Goal: Task Accomplishment & Management: Complete application form

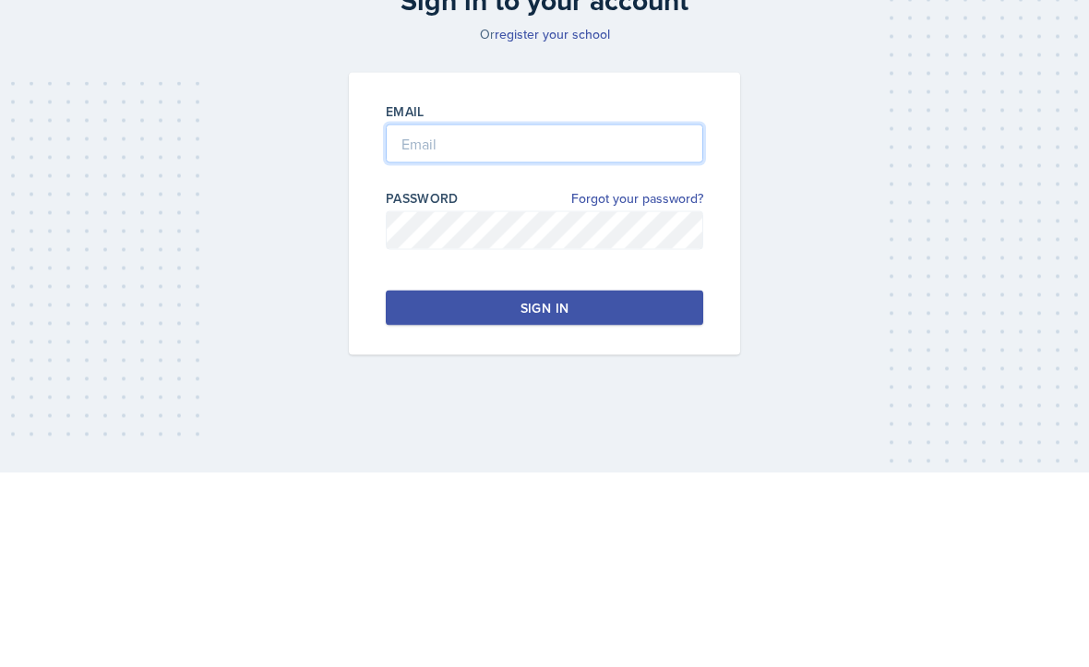
type input "[EMAIL_ADDRESS][DOMAIN_NAME]"
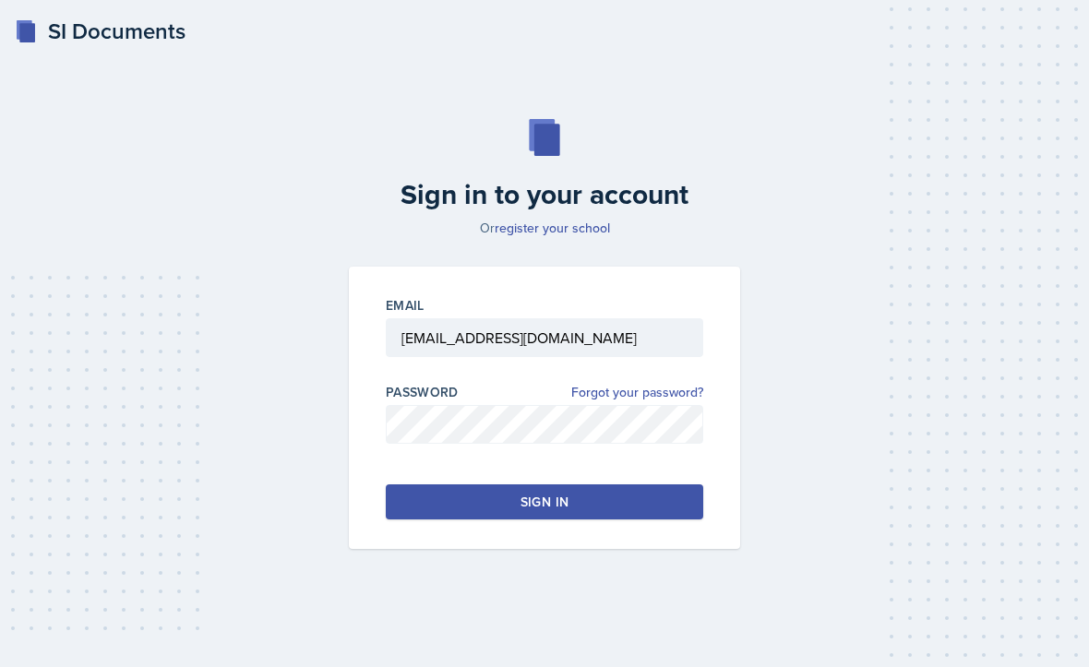
click at [653, 484] on button "Sign in" at bounding box center [544, 501] width 317 height 35
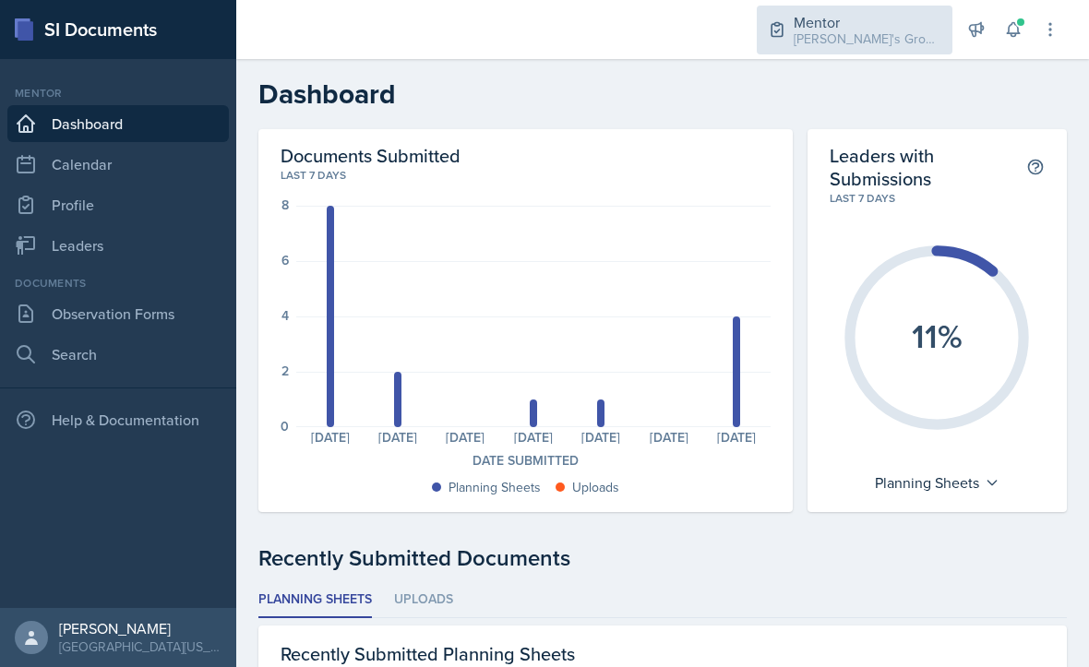
click at [853, 35] on div "[PERSON_NAME]'s Group / Fall 2025" at bounding box center [868, 39] width 148 height 19
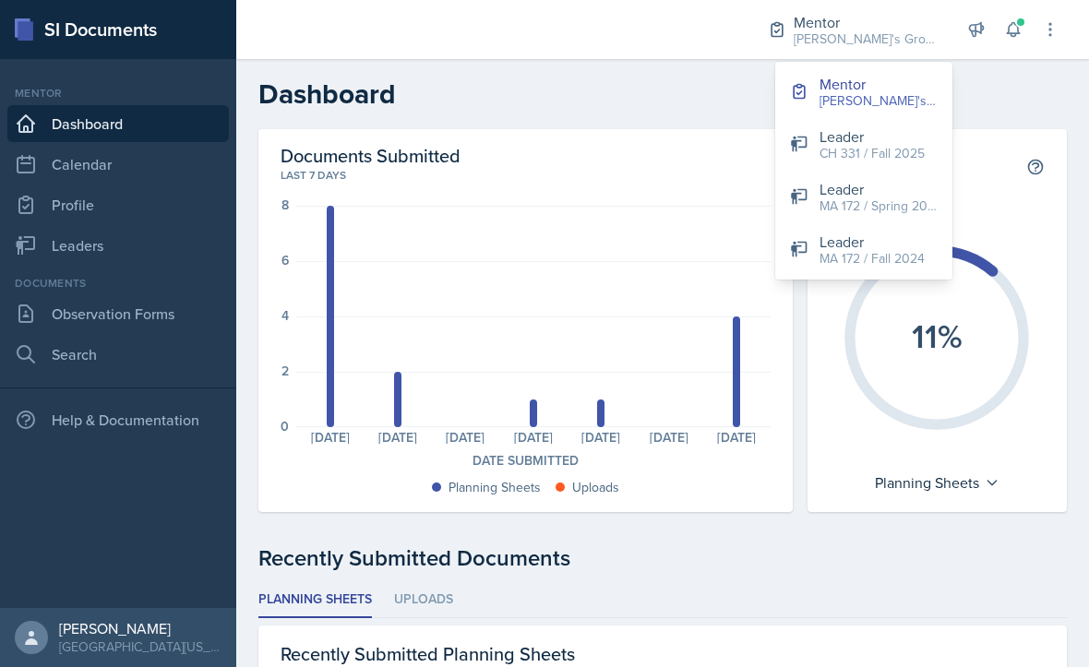
click at [620, 307] on div "Planning Sheets: 8 Planning Sheets: 2 Planning Sheets: 0 Planning Sheets: 1 Pla…" at bounding box center [533, 316] width 474 height 221
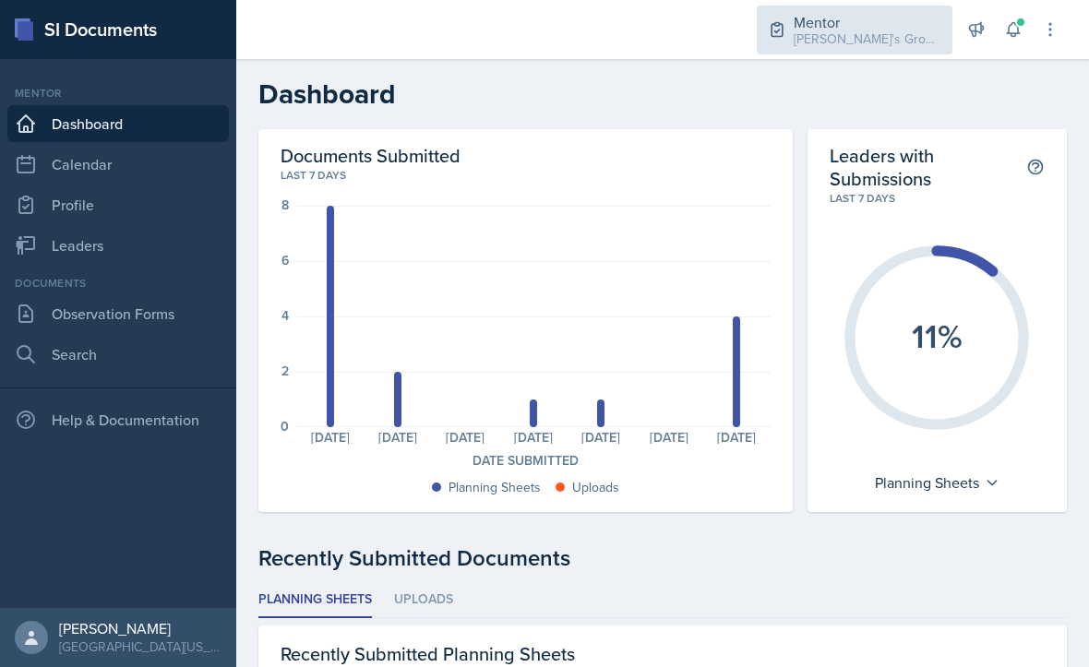
click at [887, 30] on div "[PERSON_NAME]'s Group / Fall 2025" at bounding box center [868, 39] width 148 height 19
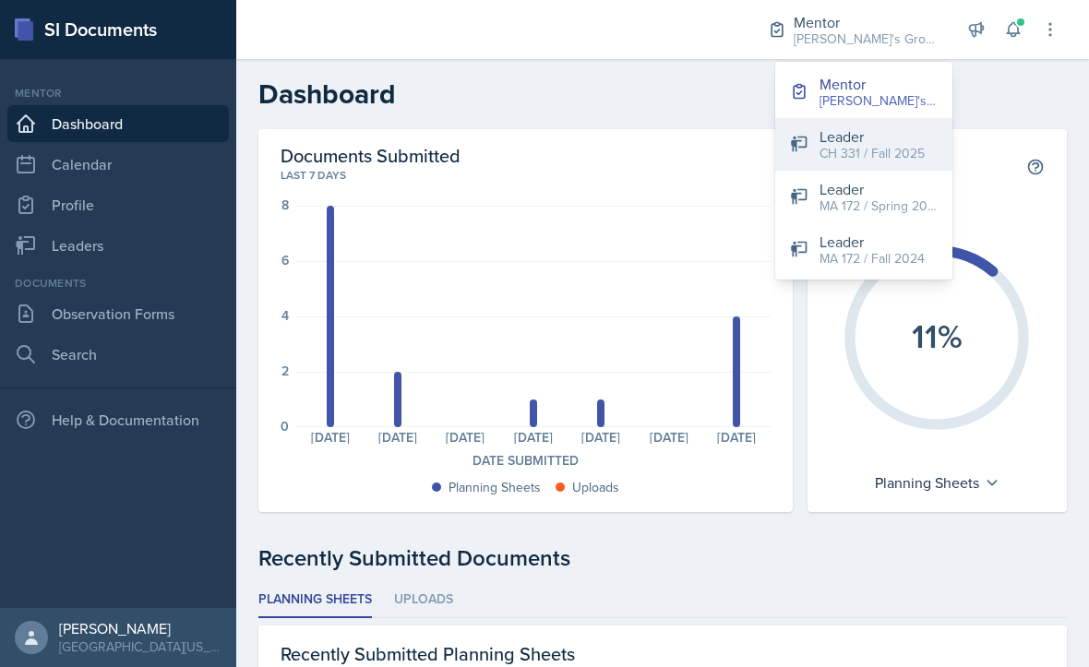
click at [894, 155] on div "CH 331 / Fall 2025" at bounding box center [871, 153] width 105 height 19
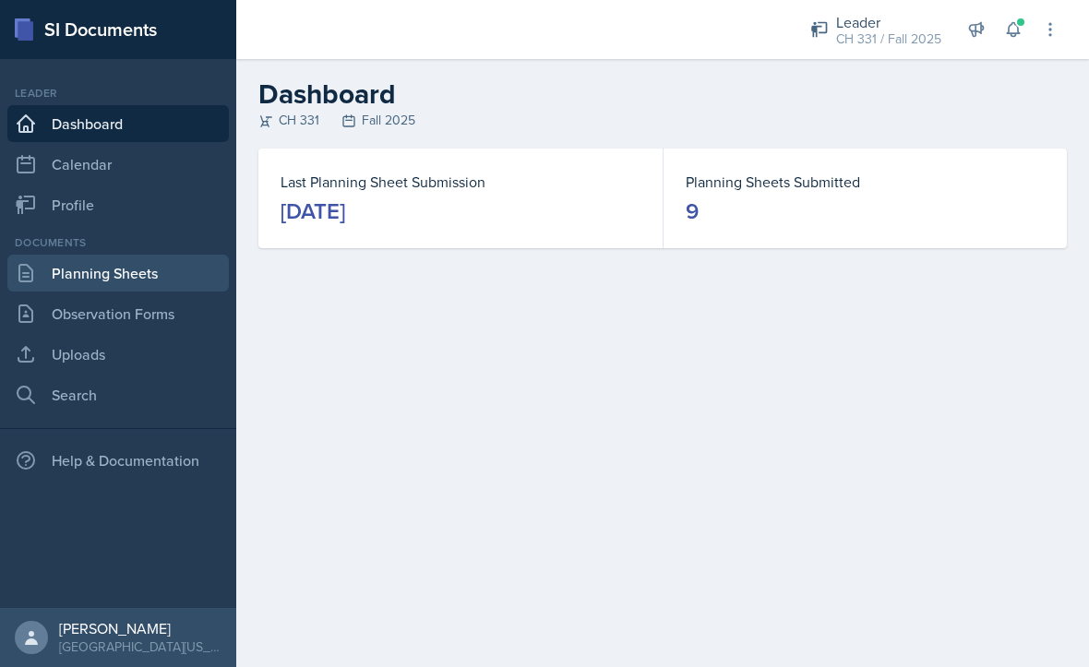
click at [164, 285] on link "Planning Sheets" at bounding box center [117, 273] width 221 height 37
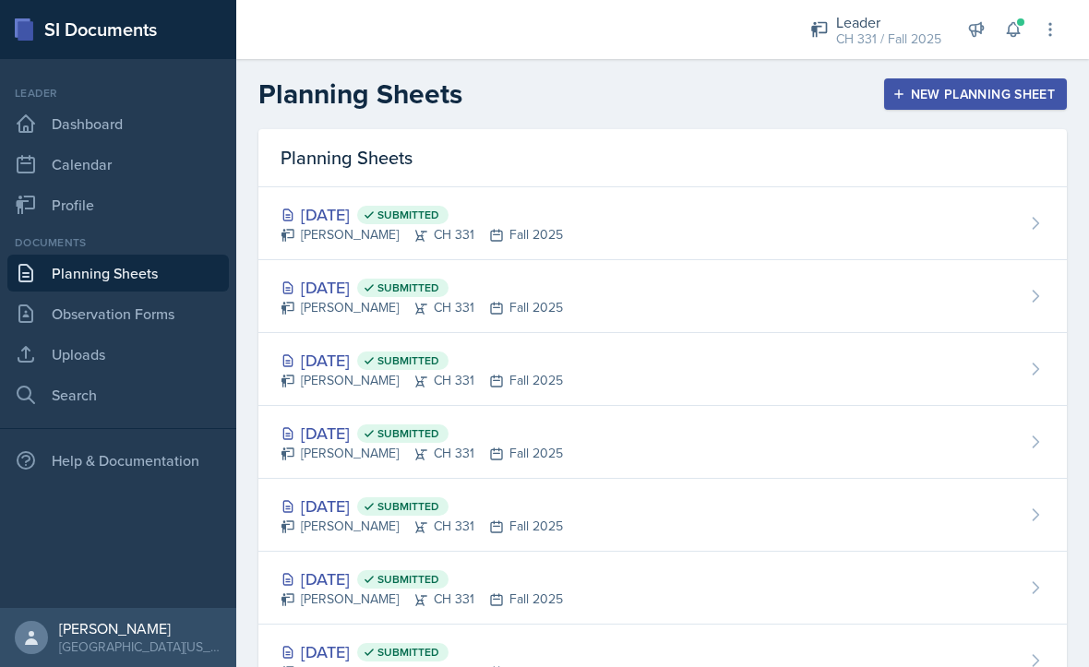
click at [915, 105] on button "New Planning Sheet" at bounding box center [975, 93] width 183 height 31
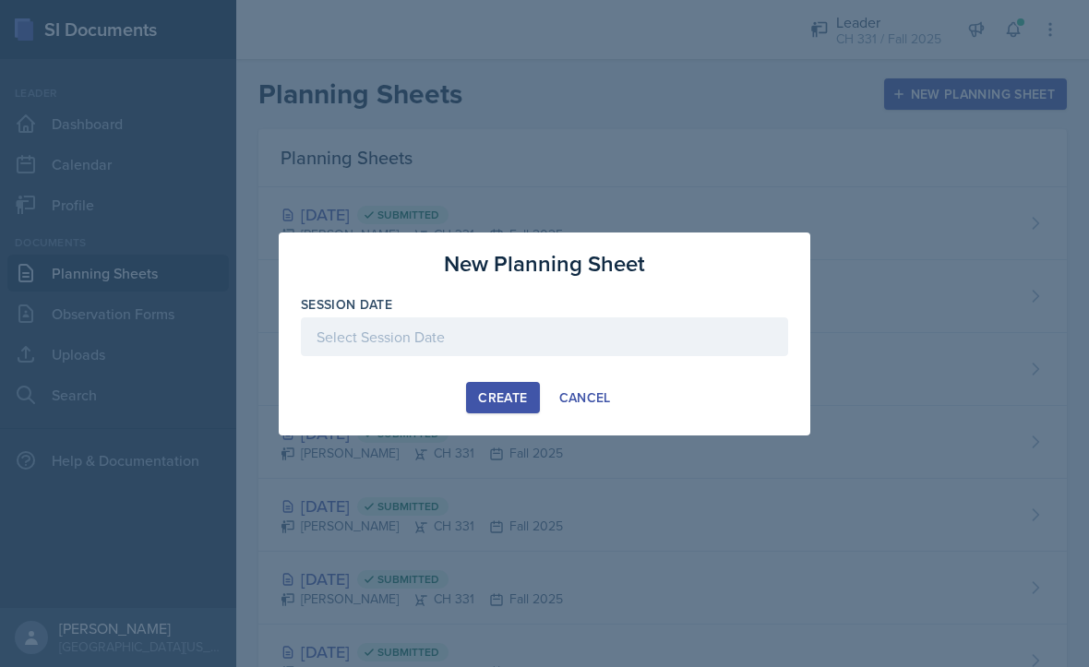
click at [525, 344] on div at bounding box center [544, 336] width 487 height 39
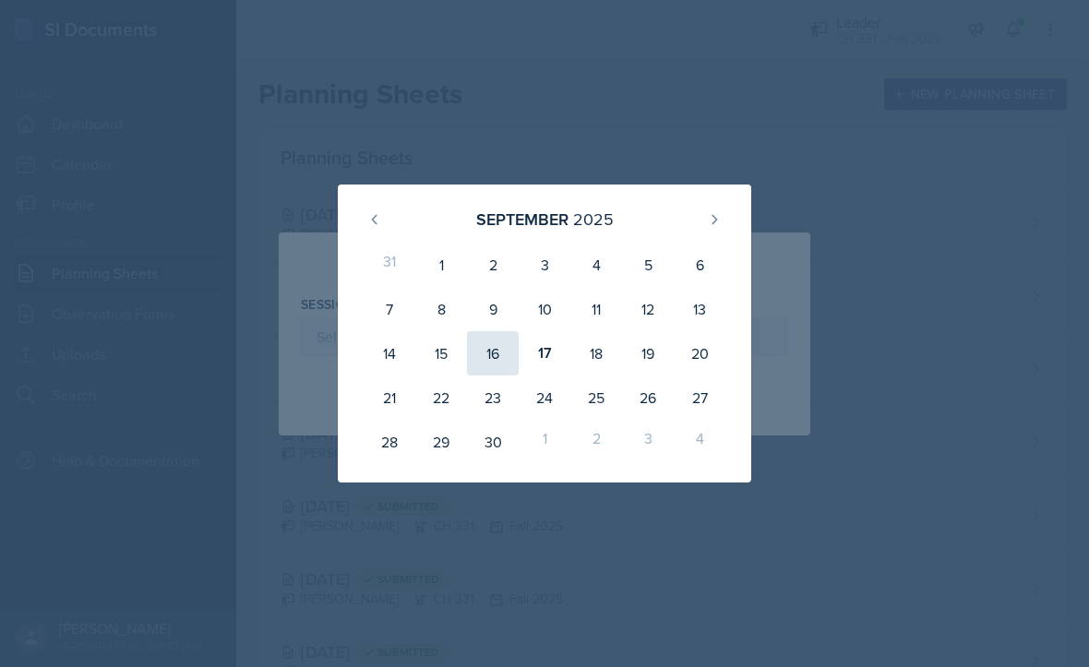
click at [489, 360] on div "16" at bounding box center [493, 353] width 52 height 44
type input "[DATE]"
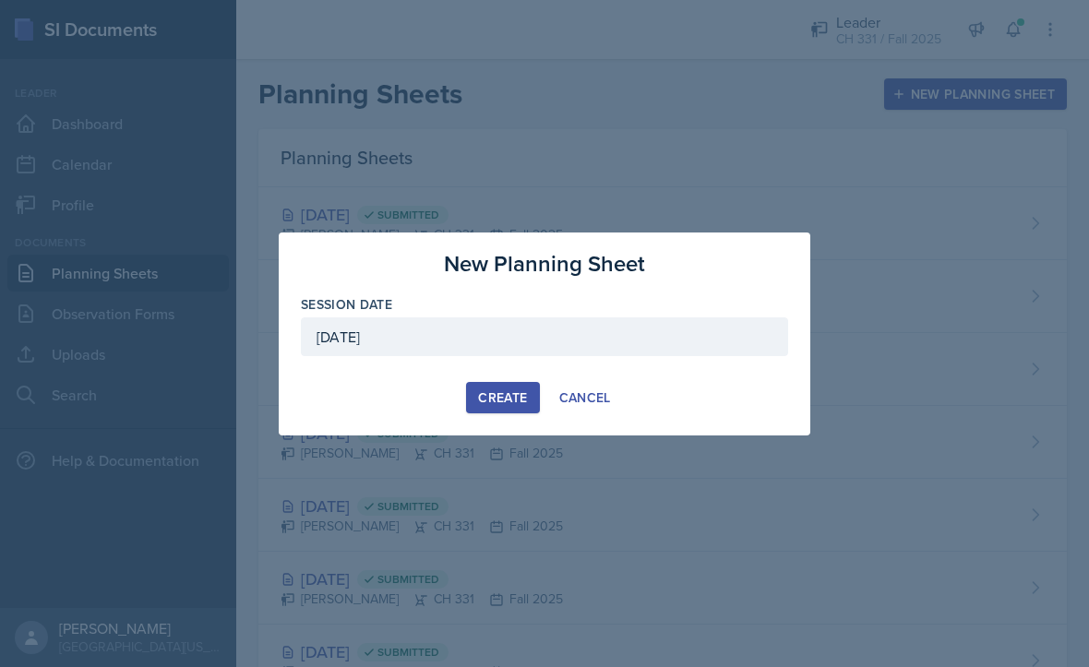
click at [497, 397] on div "Create" at bounding box center [502, 397] width 49 height 15
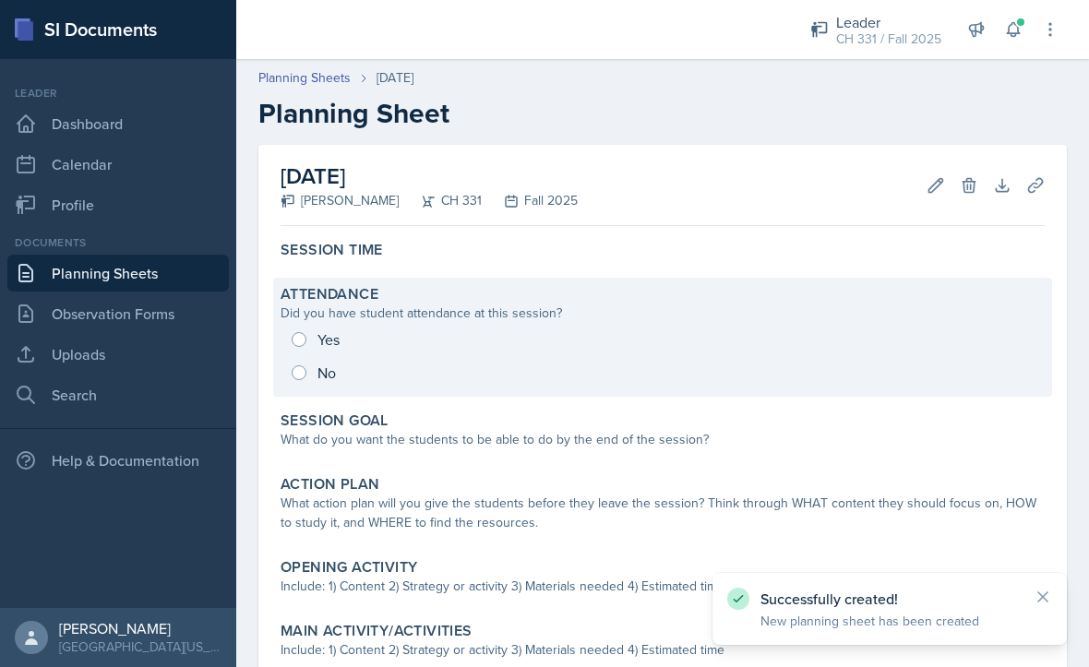
click at [305, 345] on div "Yes No" at bounding box center [663, 356] width 764 height 66
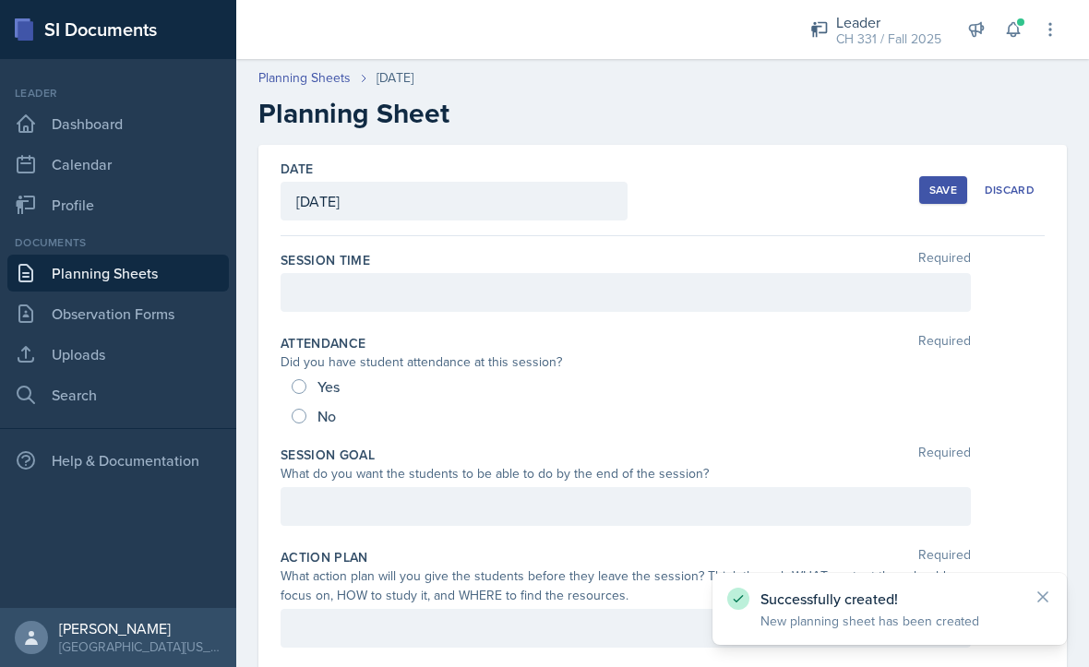
click at [419, 292] on div at bounding box center [626, 292] width 690 height 39
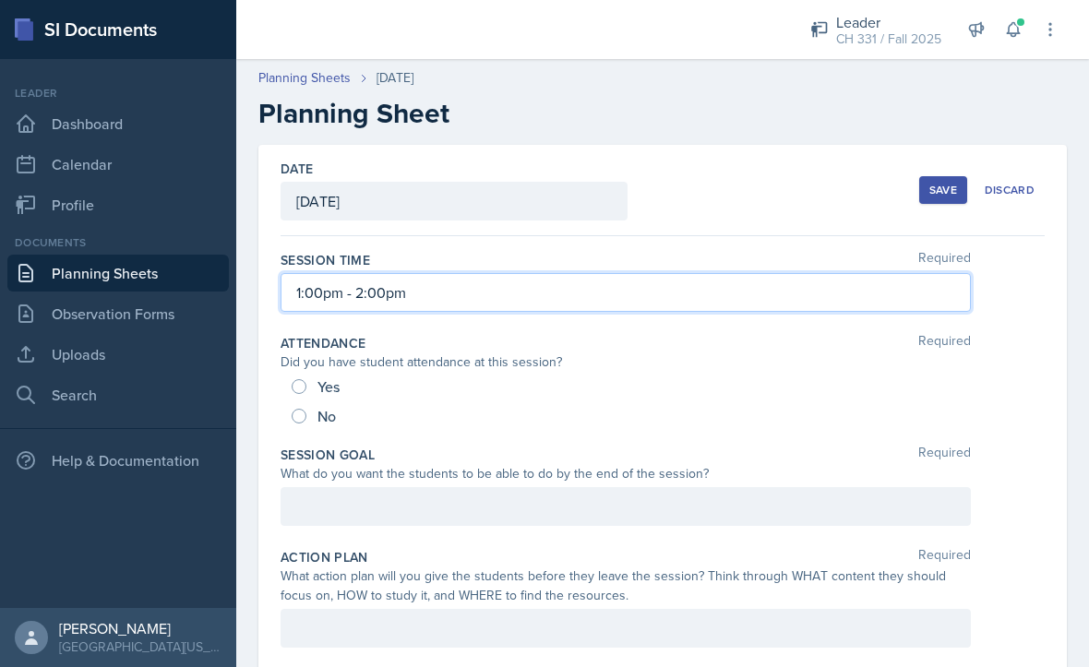
click at [322, 425] on span "No" at bounding box center [326, 416] width 18 height 18
click at [306, 424] on input "No" at bounding box center [299, 416] width 15 height 15
radio input "true"
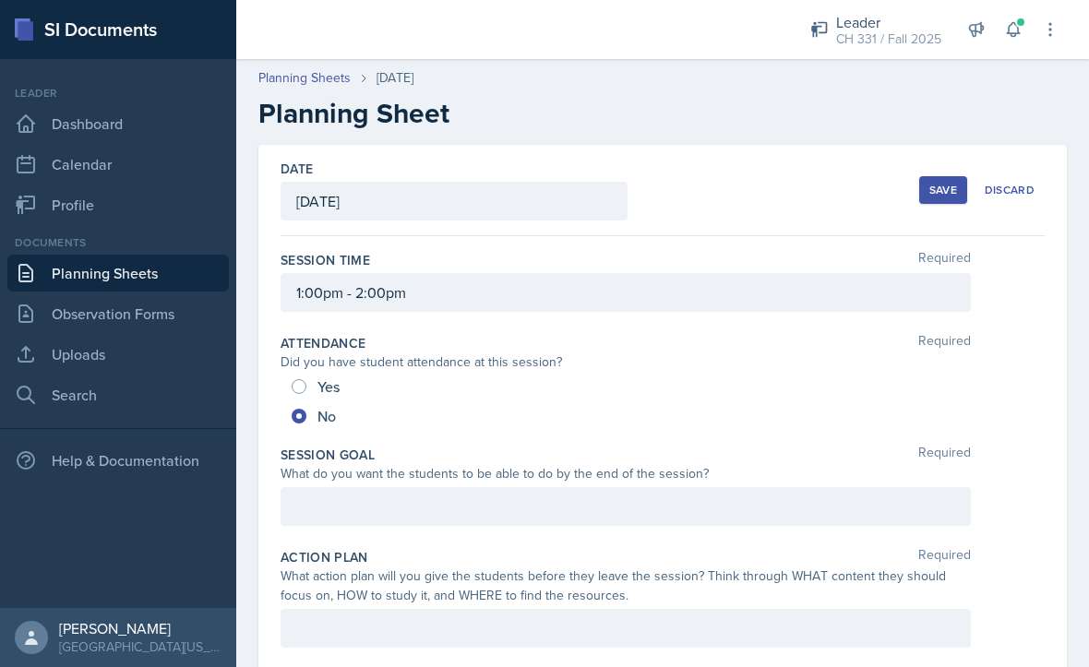
click at [305, 389] on input "Yes" at bounding box center [299, 386] width 15 height 15
radio input "true"
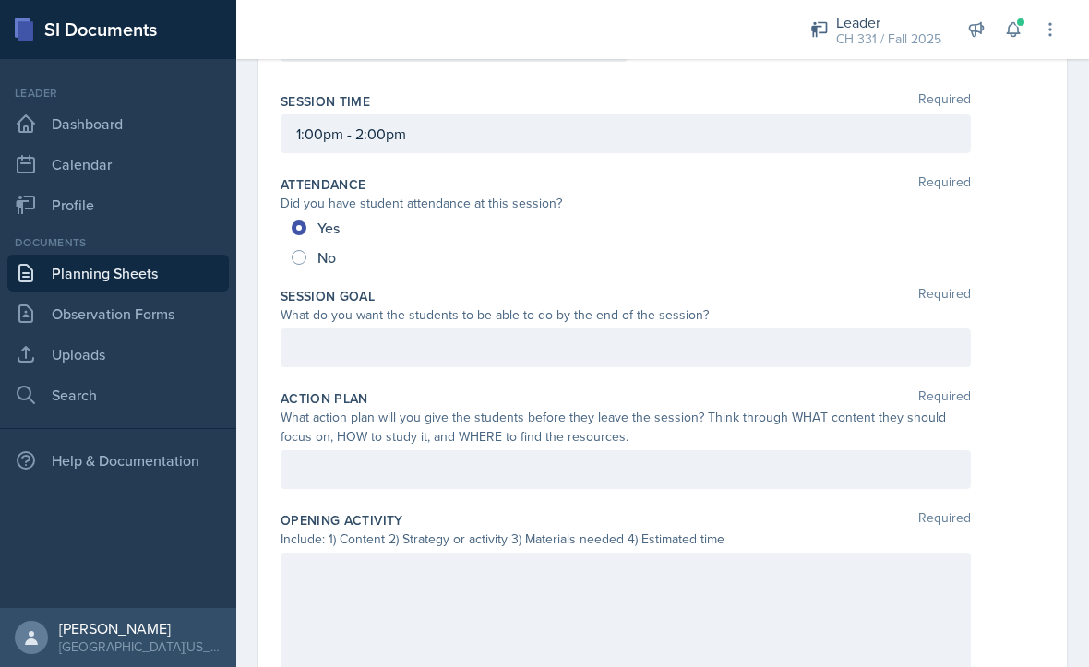
scroll to position [173, 0]
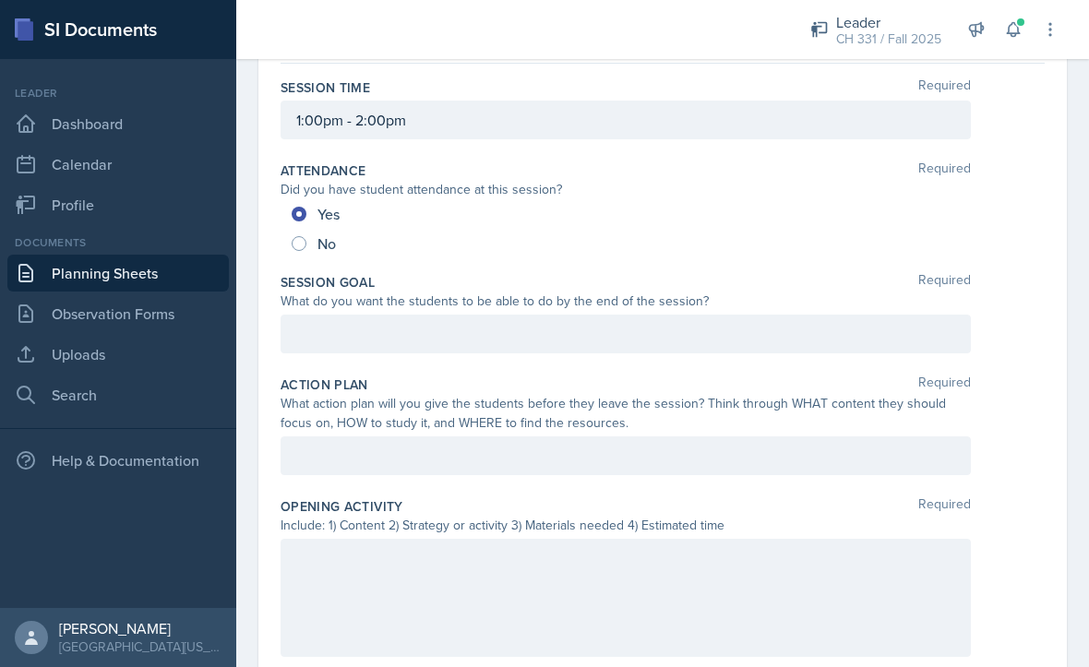
click at [575, 339] on div at bounding box center [626, 334] width 690 height 39
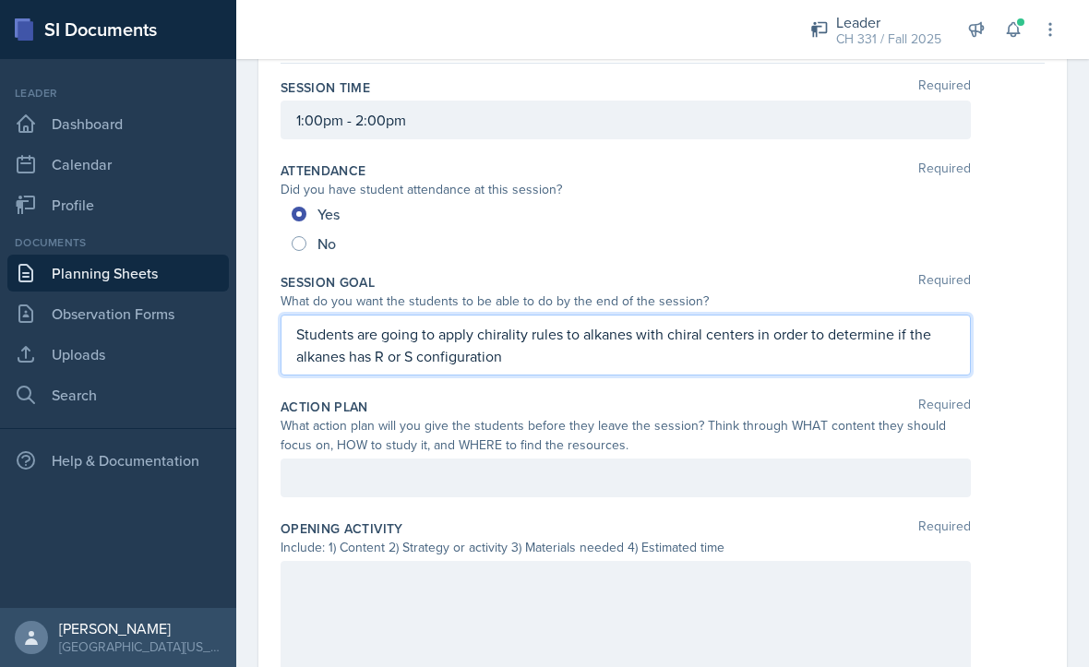
click at [812, 526] on div "Opening Activity Required" at bounding box center [663, 528] width 764 height 18
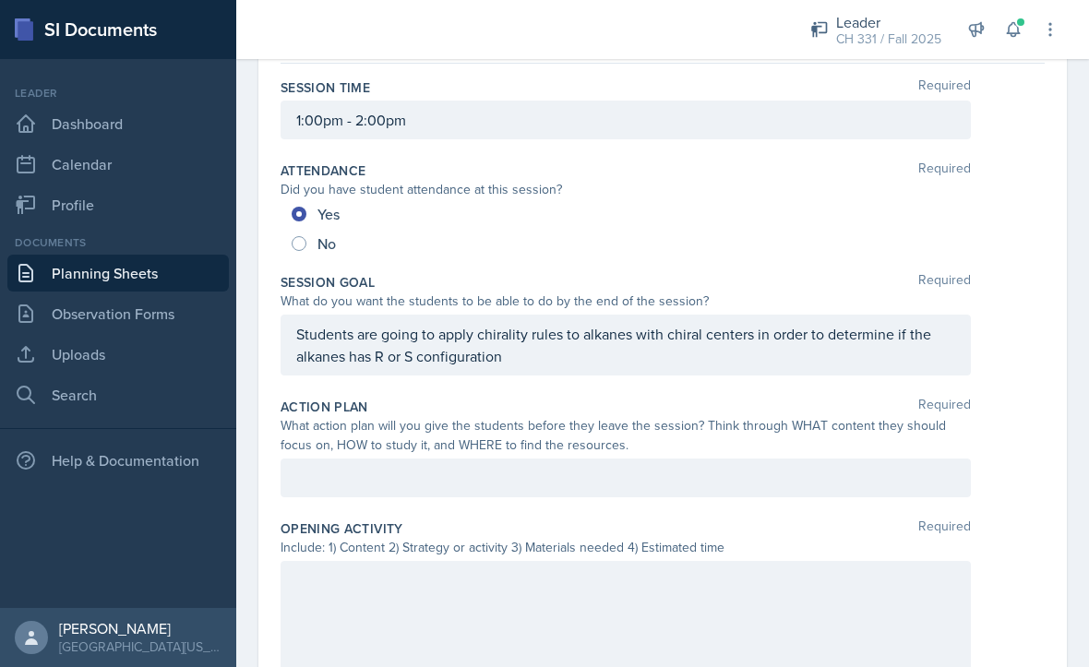
click at [826, 487] on div at bounding box center [626, 478] width 690 height 39
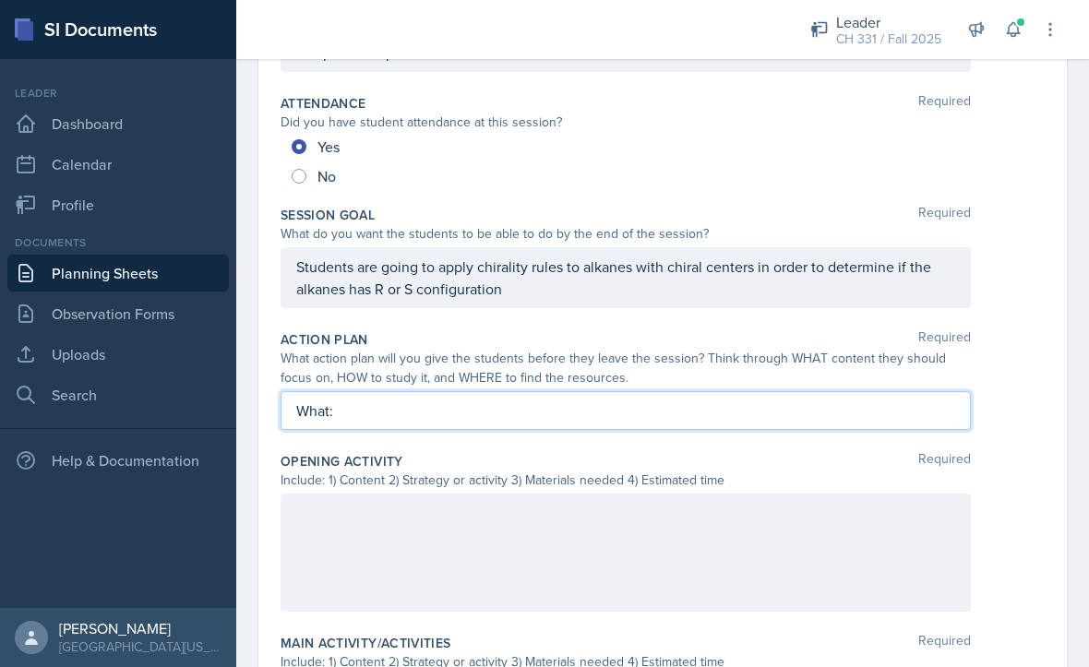
scroll to position [251, 0]
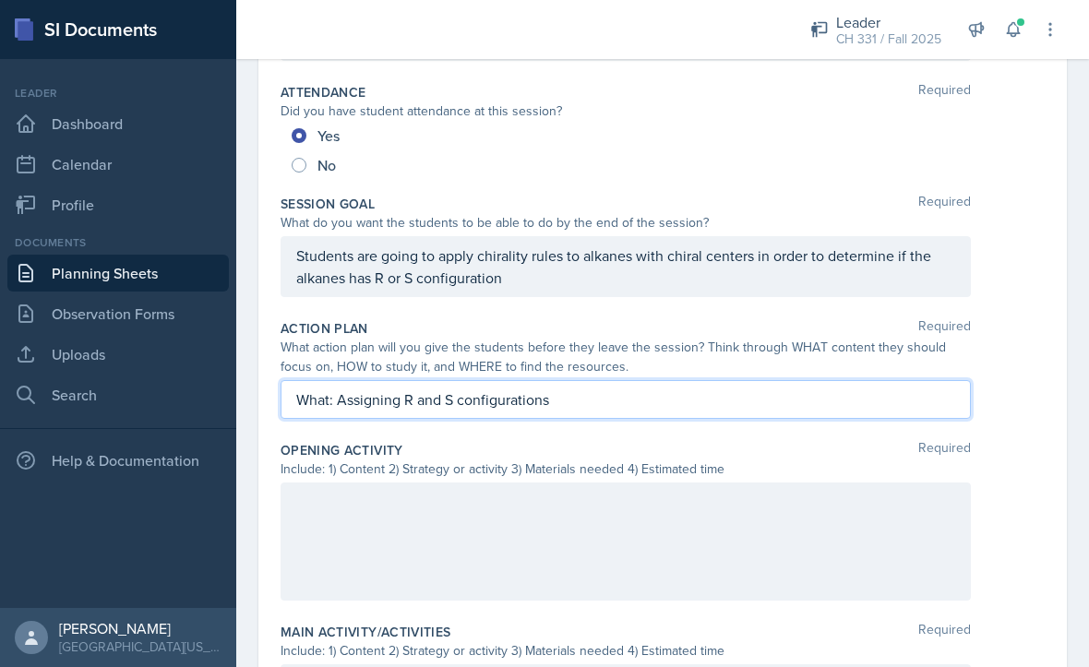
click at [790, 511] on div at bounding box center [626, 542] width 690 height 118
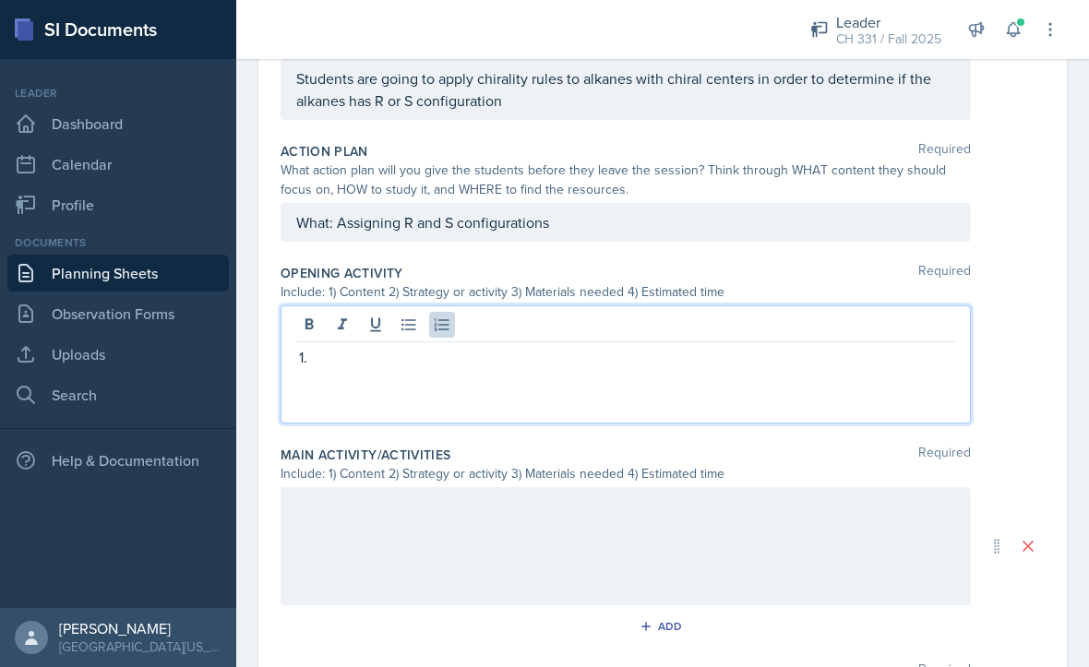
scroll to position [427, 0]
click at [875, 218] on div "What: Assigning R and S configurations" at bounding box center [626, 223] width 690 height 39
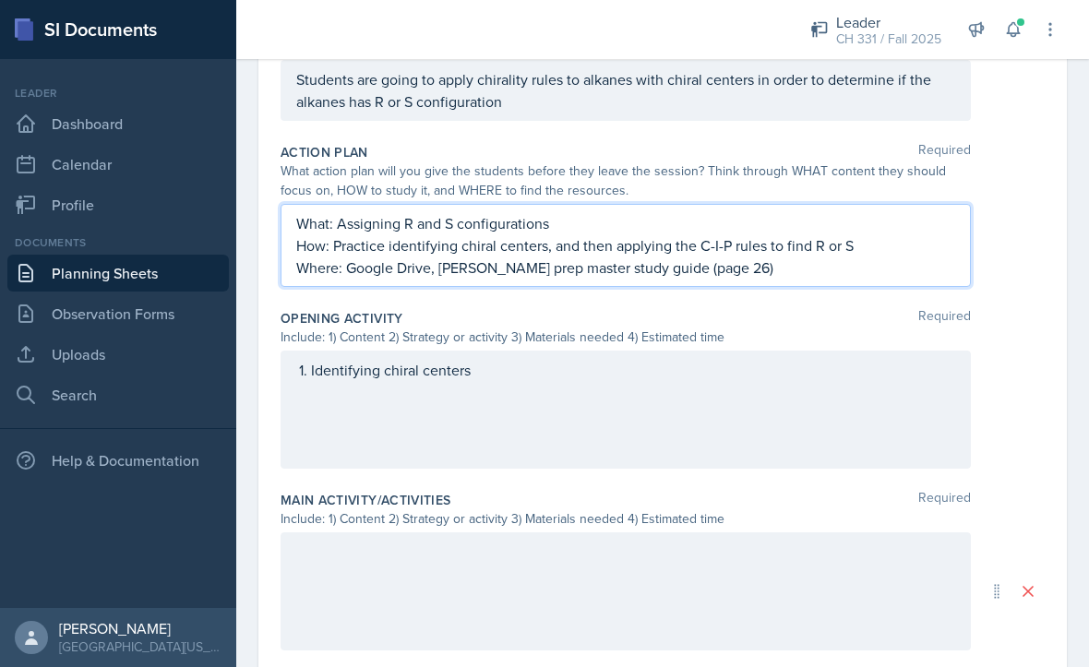
click at [889, 423] on div "Identifying chiral centers" at bounding box center [626, 410] width 690 height 118
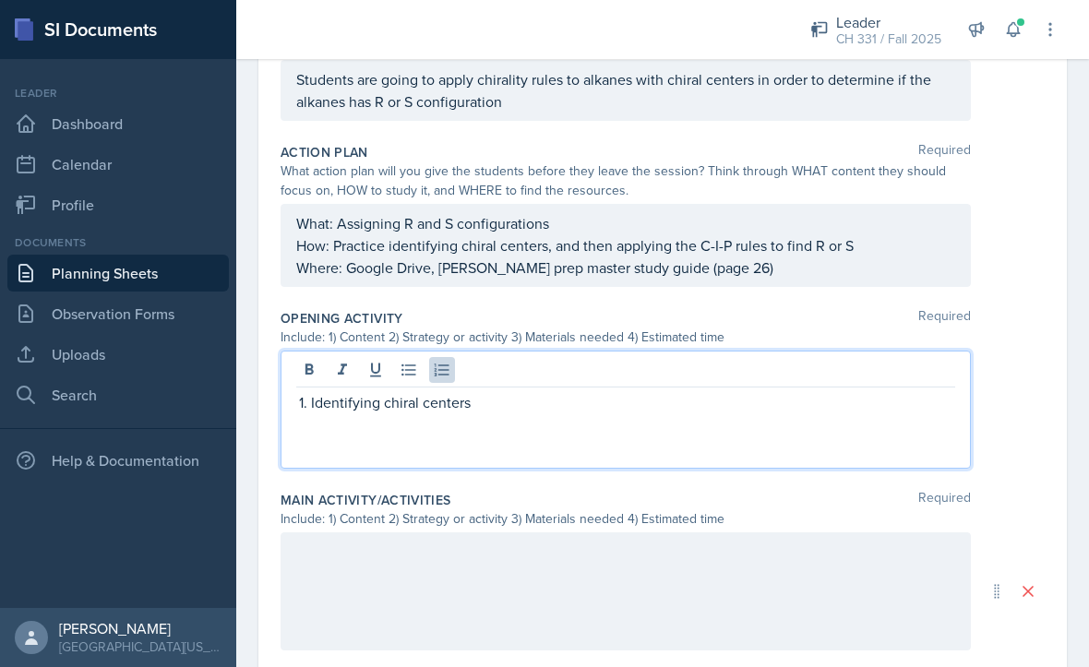
click at [866, 398] on p "Identifying chiral centers" at bounding box center [633, 402] width 644 height 22
click at [816, 611] on div at bounding box center [626, 591] width 690 height 118
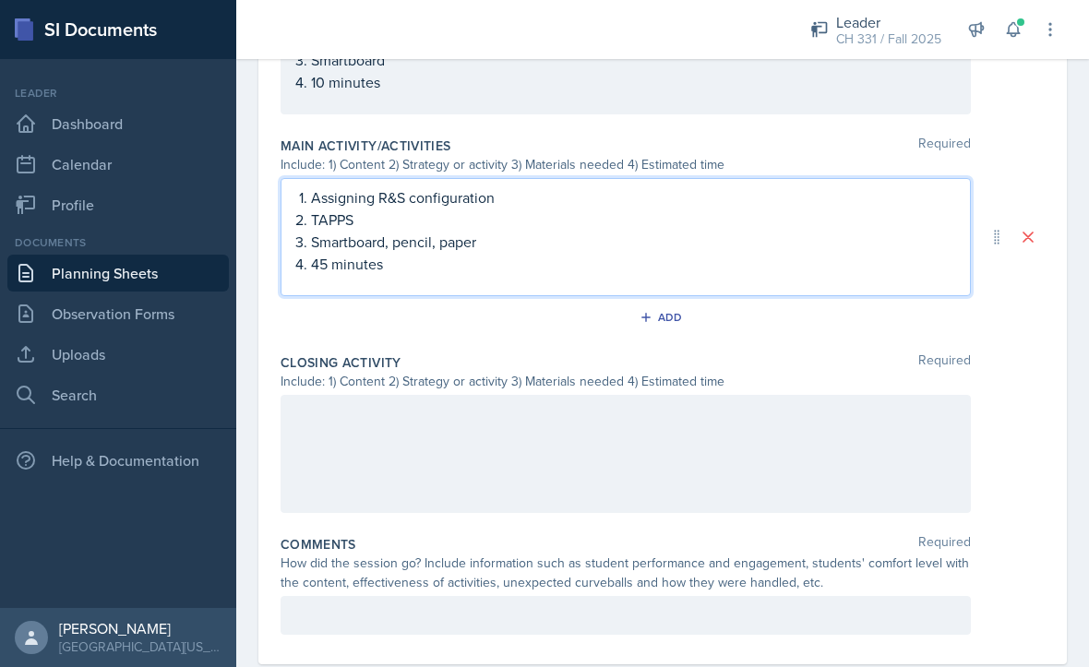
scroll to position [773, 0]
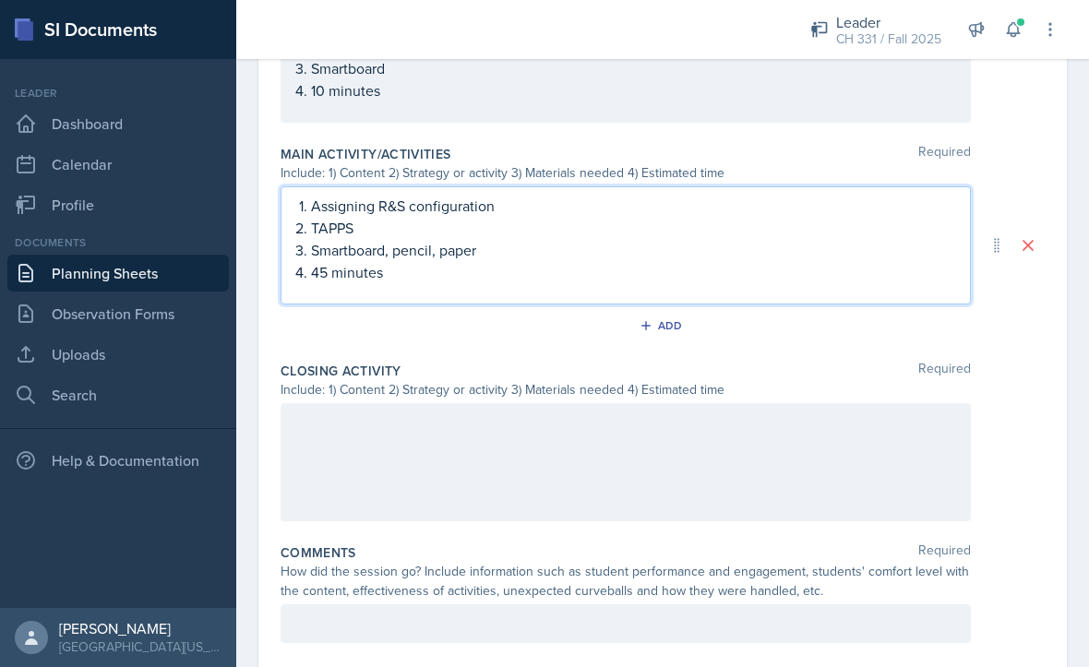
click at [877, 483] on div at bounding box center [626, 462] width 690 height 118
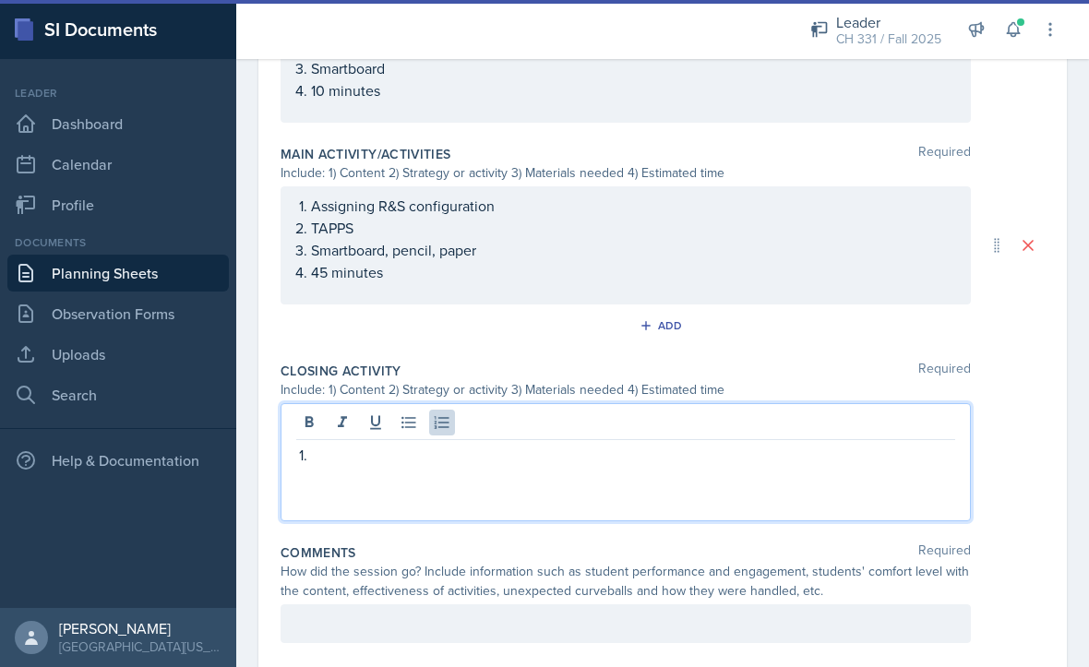
click at [723, 463] on p at bounding box center [633, 455] width 644 height 22
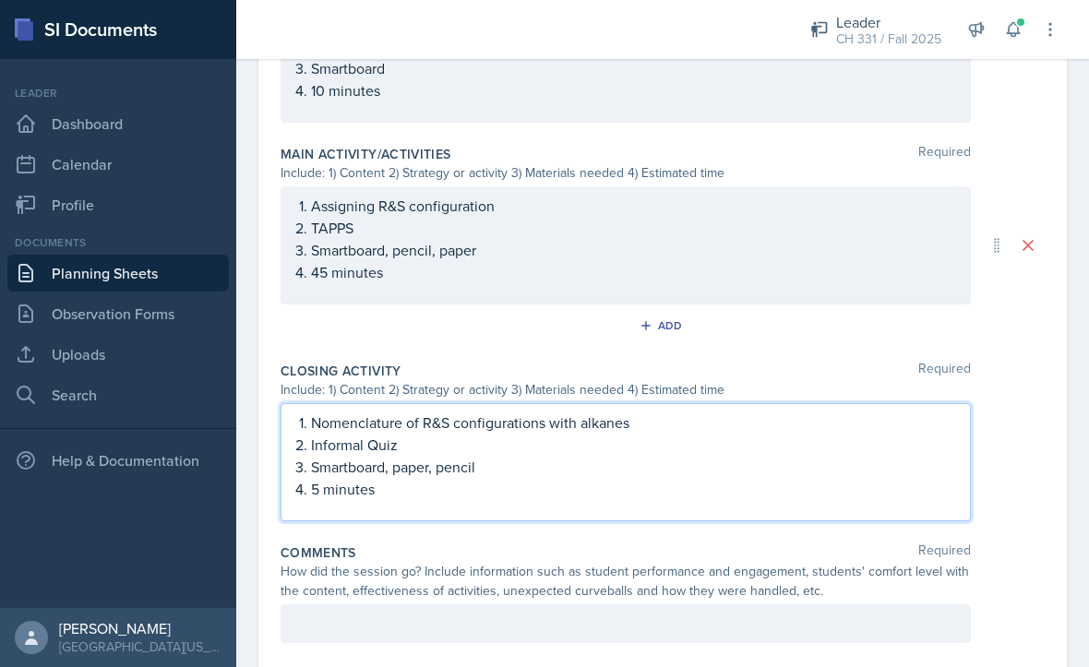
scroll to position [50, 0]
click at [835, 604] on div at bounding box center [626, 623] width 690 height 39
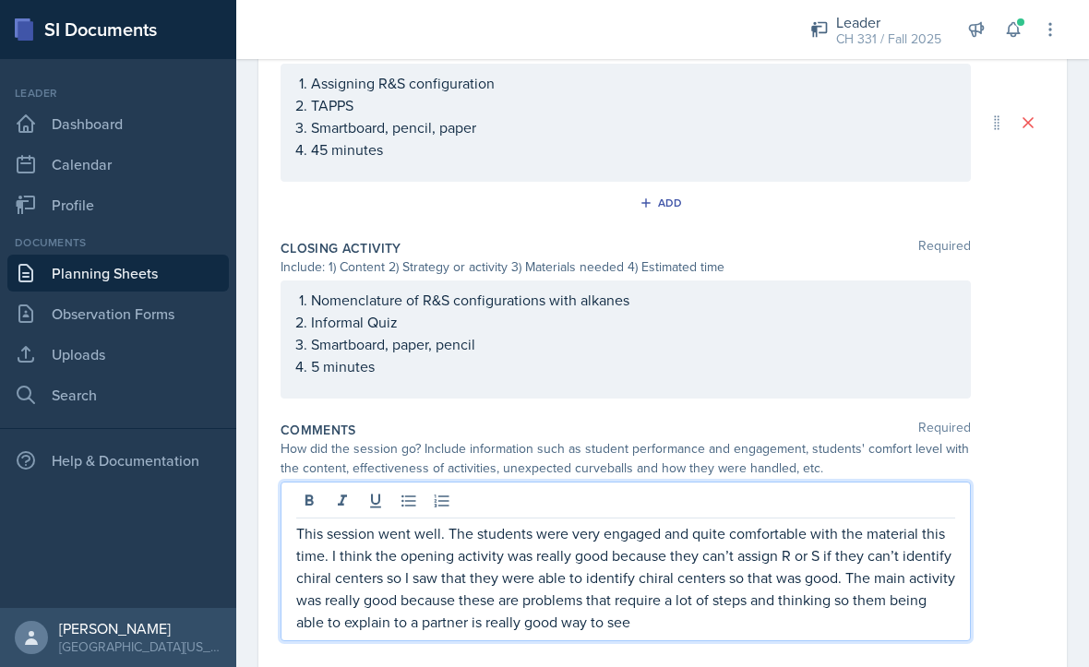
scroll to position [894, 0]
click at [875, 556] on p "This session went well. The students were very engaged and quite comfortable wi…" at bounding box center [625, 579] width 659 height 111
click at [852, 584] on p "This session went well. The students were very engaged and quite comfortable wi…" at bounding box center [625, 579] width 659 height 111
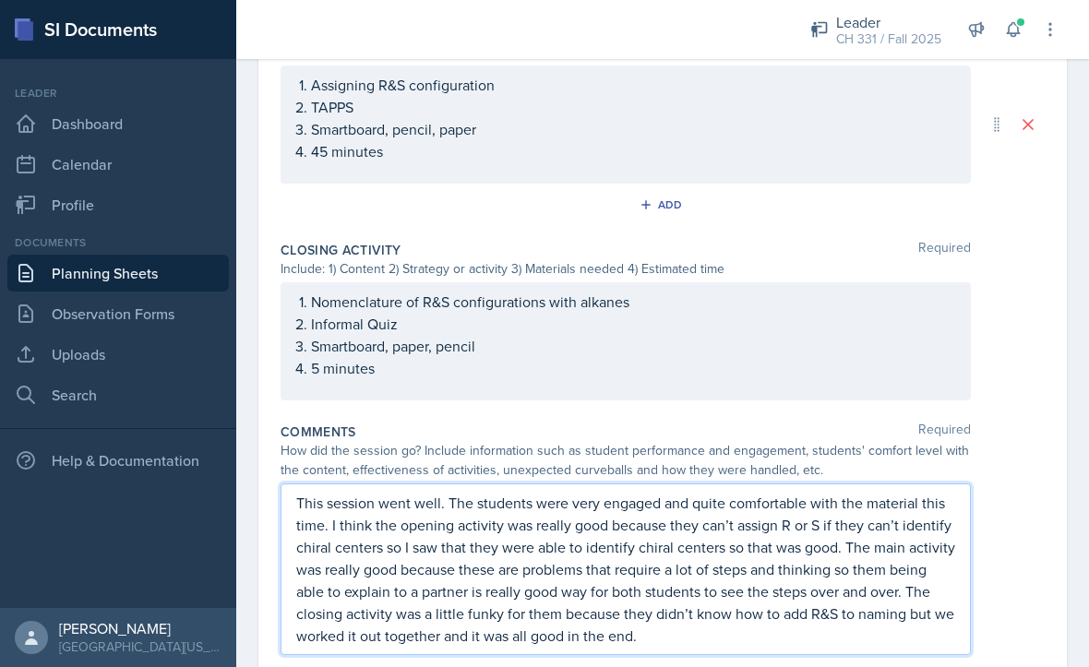
click at [1001, 558] on div "This session went well. The students were very engaged and quite comfortable wi…" at bounding box center [663, 569] width 764 height 172
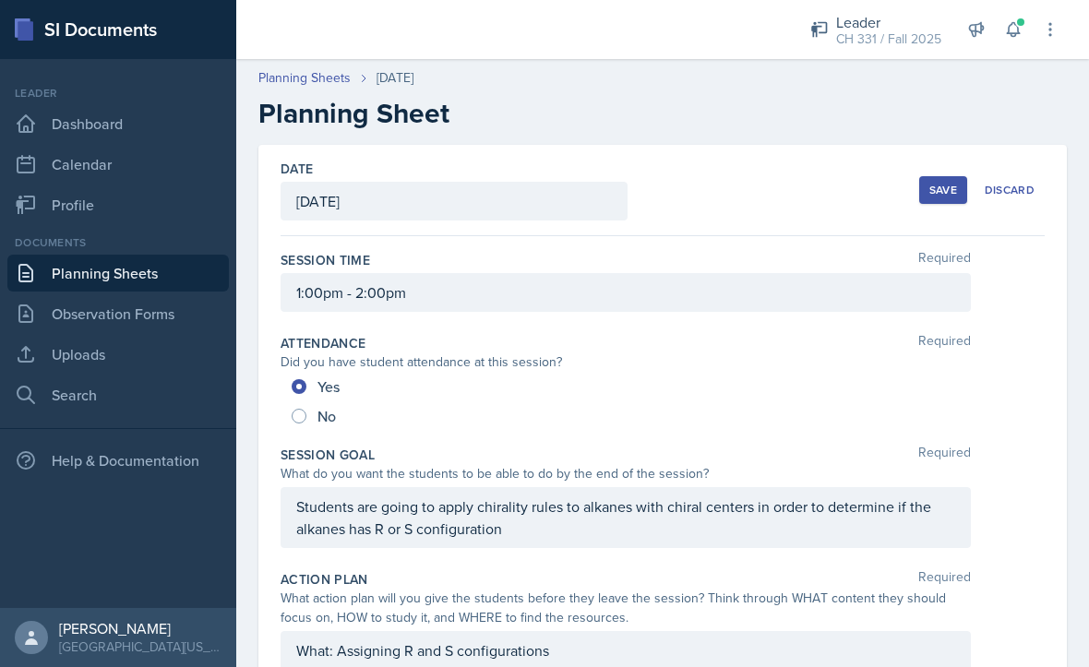
scroll to position [0, 0]
click at [951, 183] on div "Save" at bounding box center [943, 190] width 28 height 15
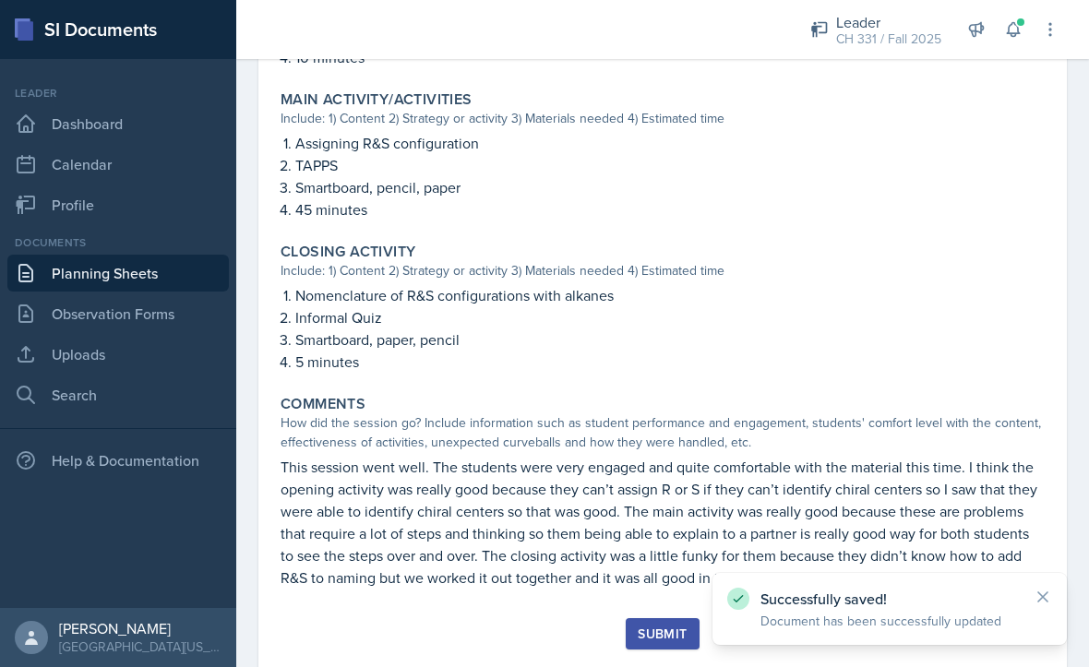
scroll to position [752, 0]
click at [662, 627] on div "Submit" at bounding box center [662, 634] width 49 height 15
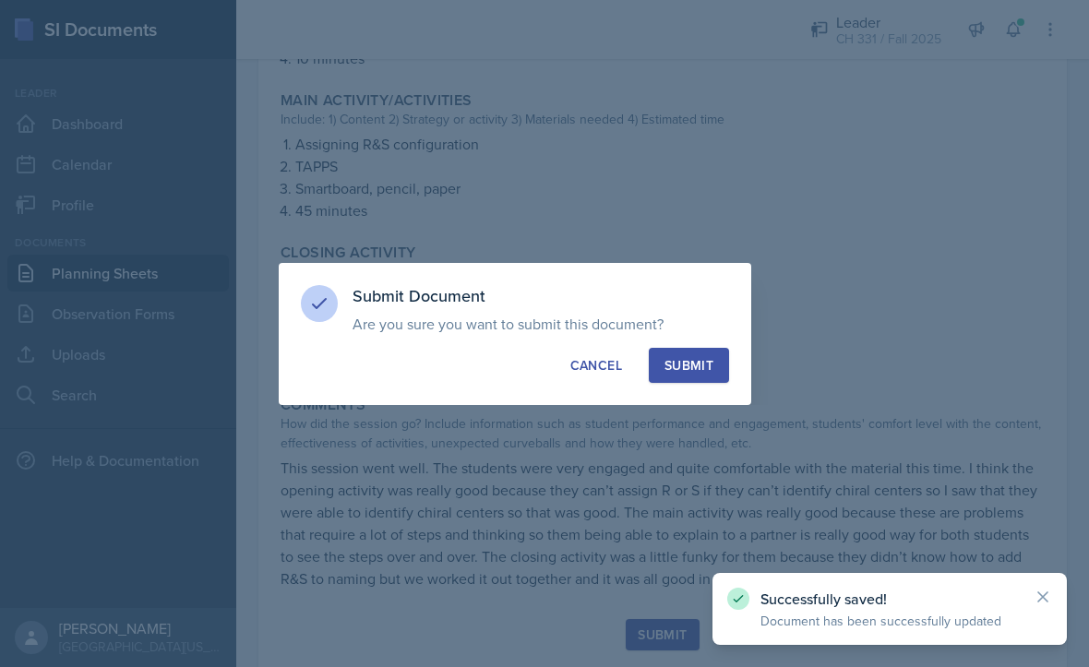
click at [705, 356] on div "Submit" at bounding box center [688, 365] width 49 height 18
radio input "true"
